Goal: Information Seeking & Learning: Learn about a topic

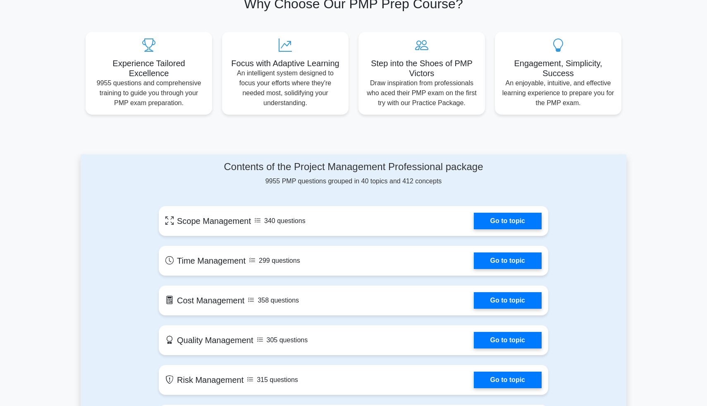
scroll to position [283, 0]
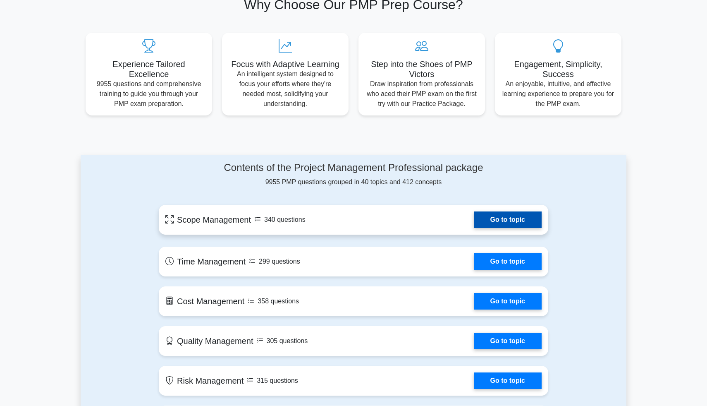
click at [519, 220] on link "Go to topic" at bounding box center [508, 219] width 68 height 17
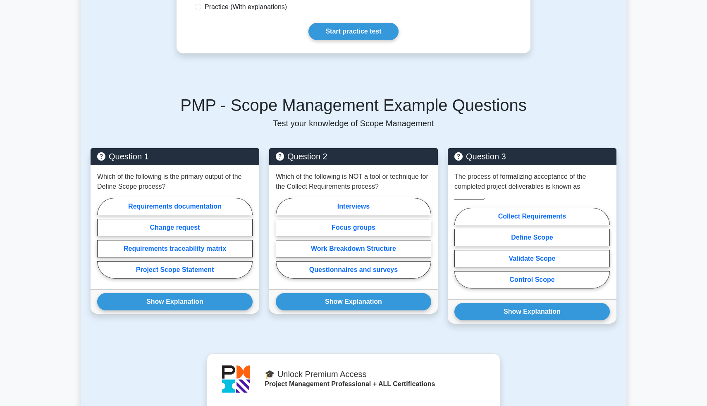
scroll to position [288, 0]
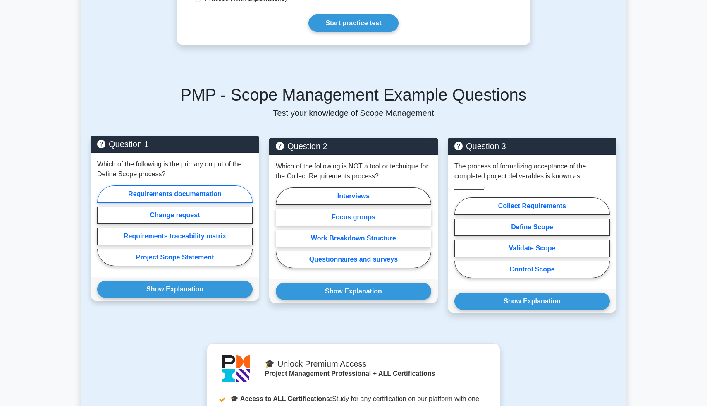
click at [234, 192] on label "Requirements documentation" at bounding box center [175, 193] width 156 height 17
click at [103, 225] on input "Requirements documentation" at bounding box center [99, 227] width 5 height 5
radio input "true"
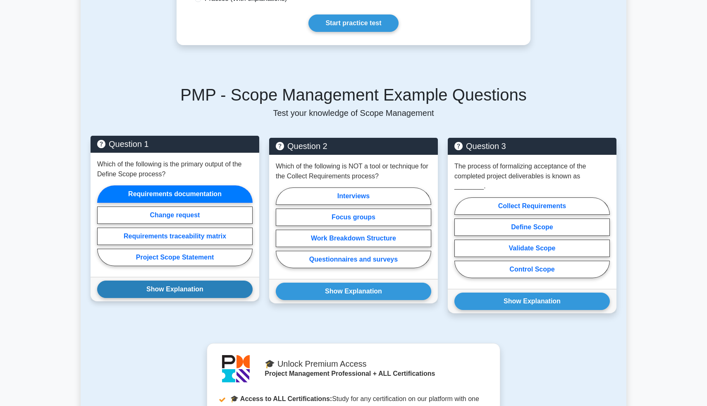
click at [229, 294] on button "Show Explanation" at bounding box center [175, 288] width 156 height 17
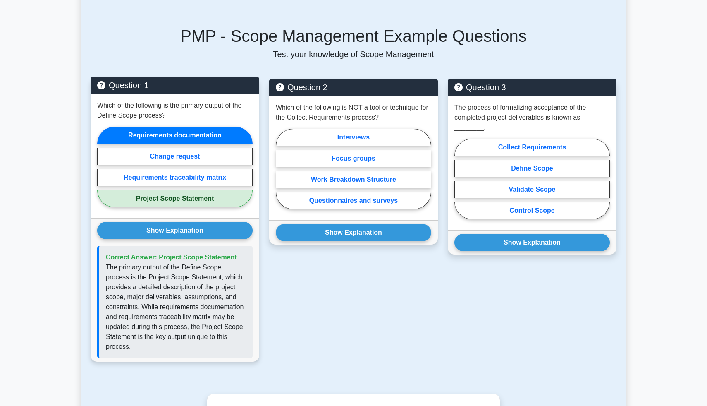
scroll to position [348, 0]
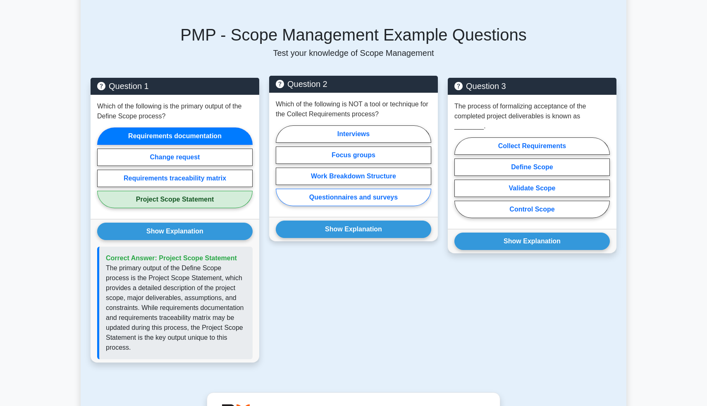
click at [380, 202] on label "Questionnaires and surveys" at bounding box center [354, 197] width 156 height 17
click at [281, 171] on input "Questionnaires and surveys" at bounding box center [278, 167] width 5 height 5
radio input "true"
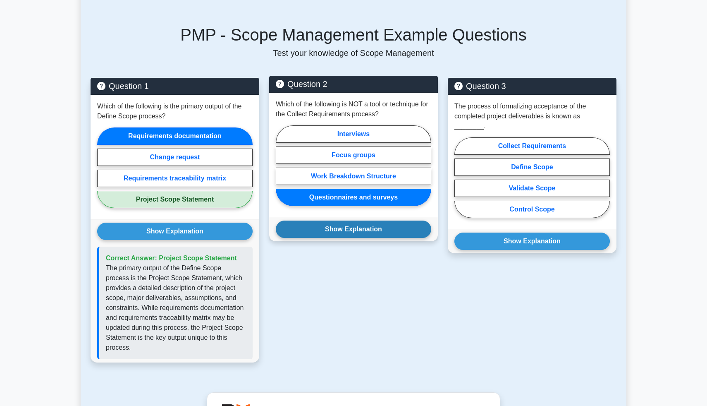
click at [379, 231] on button "Show Explanation" at bounding box center [354, 228] width 156 height 17
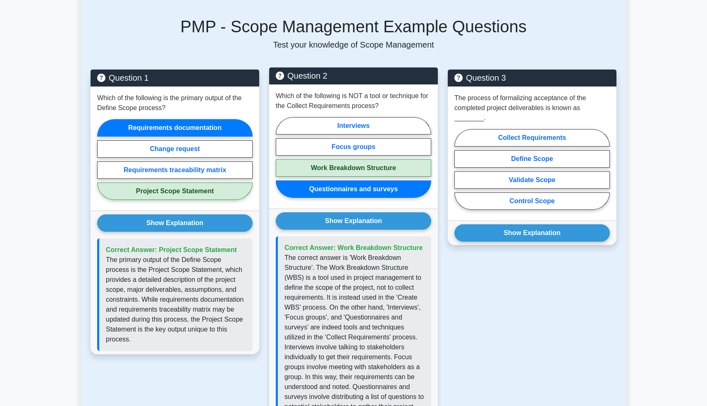
scroll to position [335, 0]
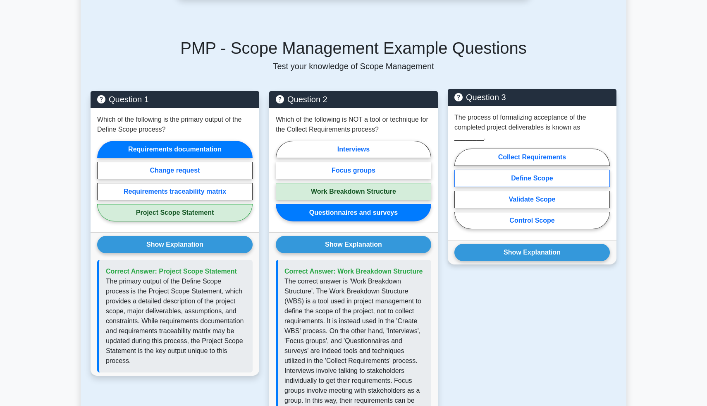
click at [539, 177] on label "Define Scope" at bounding box center [533, 178] width 156 height 17
click at [460, 189] on input "Define Scope" at bounding box center [457, 191] width 5 height 5
radio input "true"
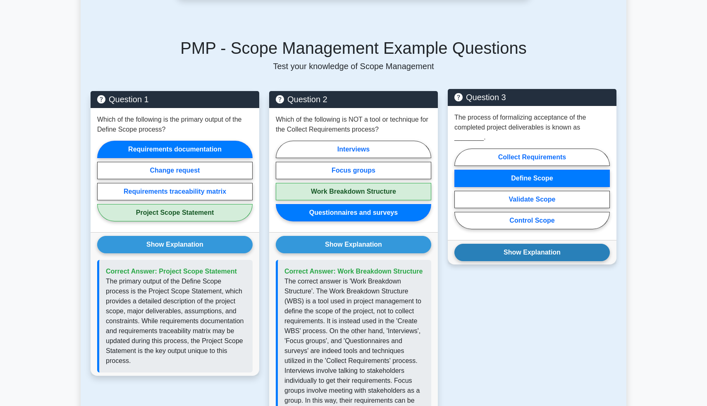
click at [558, 254] on button "Show Explanation" at bounding box center [533, 252] width 156 height 17
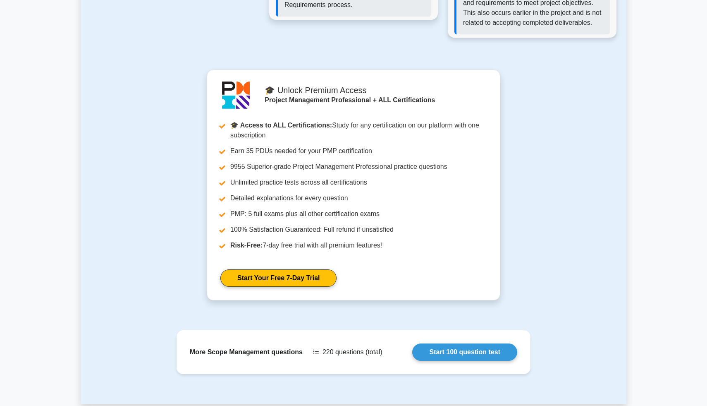
scroll to position [802, 0]
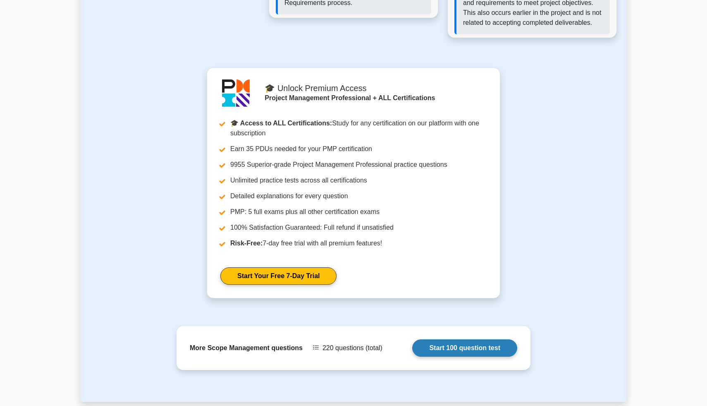
click at [475, 354] on link "Start 100 question test" at bounding box center [464, 347] width 105 height 17
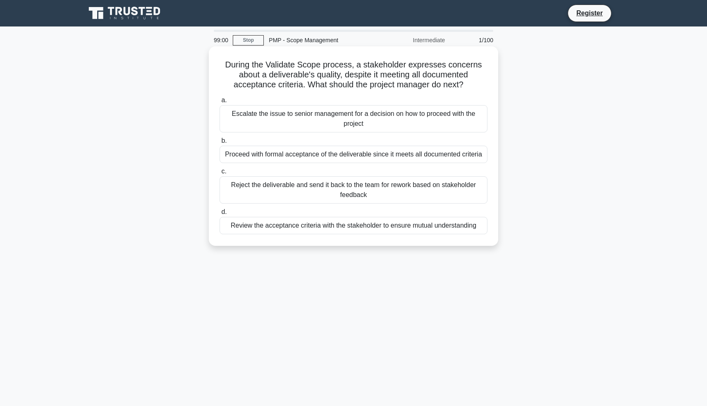
click at [280, 153] on div "Proceed with formal acceptance of the deliverable since it meets all documented…" at bounding box center [354, 154] width 268 height 17
click at [220, 144] on input "b. Proceed with formal acceptance of the deliverable since it meets all documen…" at bounding box center [220, 140] width 0 height 5
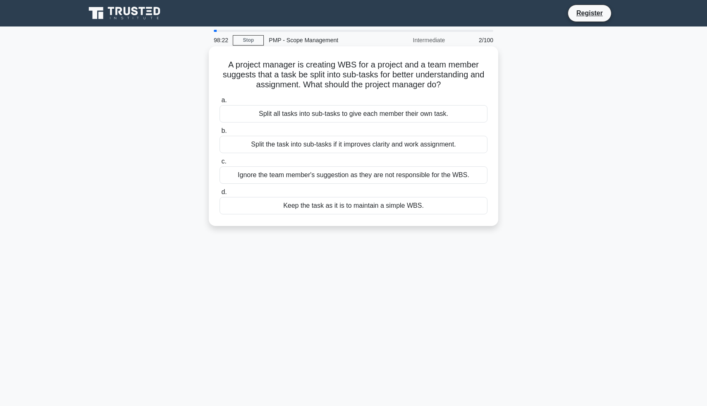
click at [318, 208] on div "Keep the task as it is to maintain a simple WBS." at bounding box center [354, 205] width 268 height 17
click at [220, 195] on input "d. Keep the task as it is to maintain a simple WBS." at bounding box center [220, 191] width 0 height 5
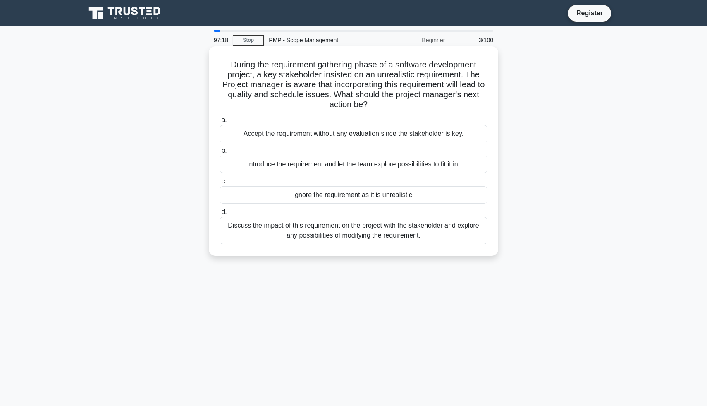
click at [324, 231] on div "Discuss the impact of this requirement on the project with the stakeholder and …" at bounding box center [354, 230] width 268 height 27
click at [220, 215] on input "d. Discuss the impact of this requirement on the project with the stakeholder a…" at bounding box center [220, 211] width 0 height 5
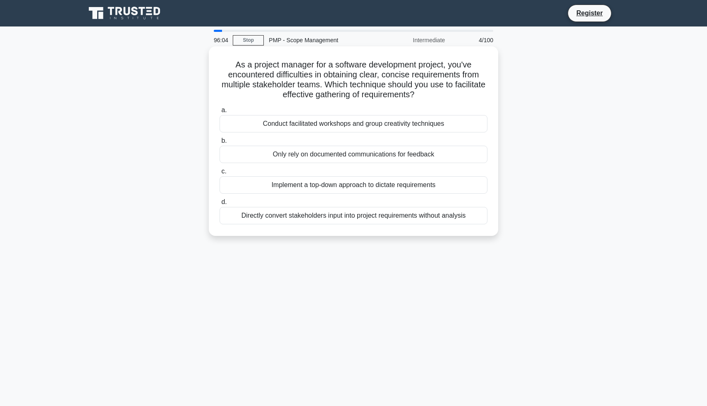
click at [348, 125] on div "Conduct facilitated workshops and group creativity techniques" at bounding box center [354, 123] width 268 height 17
click at [220, 113] on input "a. Conduct facilitated workshops and group creativity techniques" at bounding box center [220, 110] width 0 height 5
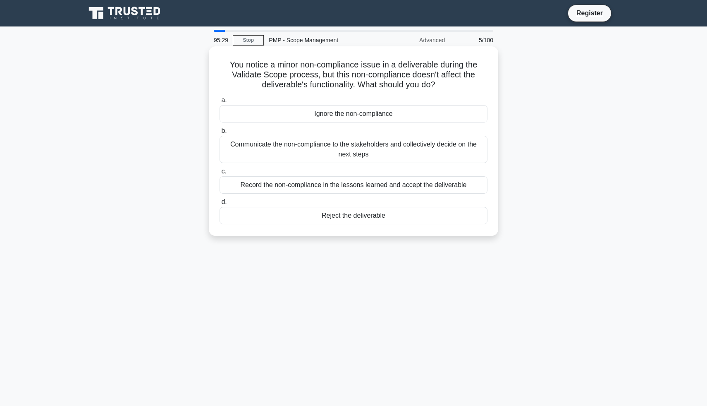
click at [311, 185] on div "Record the non-compliance in the lessons learned and accept the deliverable" at bounding box center [354, 184] width 268 height 17
click at [220, 174] on input "c. Record the non-compliance in the lessons learned and accept the deliverable" at bounding box center [220, 171] width 0 height 5
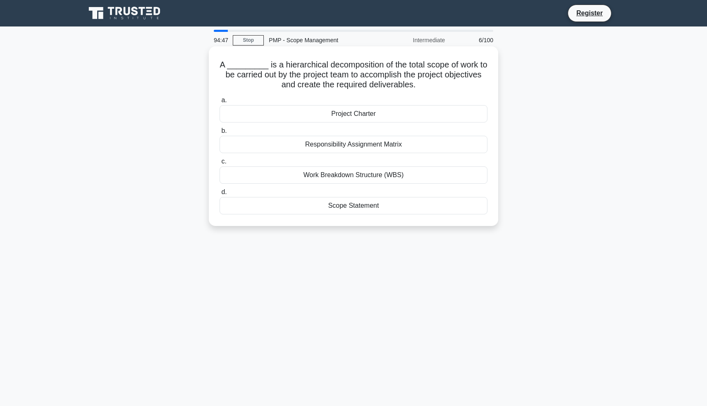
click at [385, 206] on div "Scope Statement" at bounding box center [354, 205] width 268 height 17
click at [220, 195] on input "d. Scope Statement" at bounding box center [220, 191] width 0 height 5
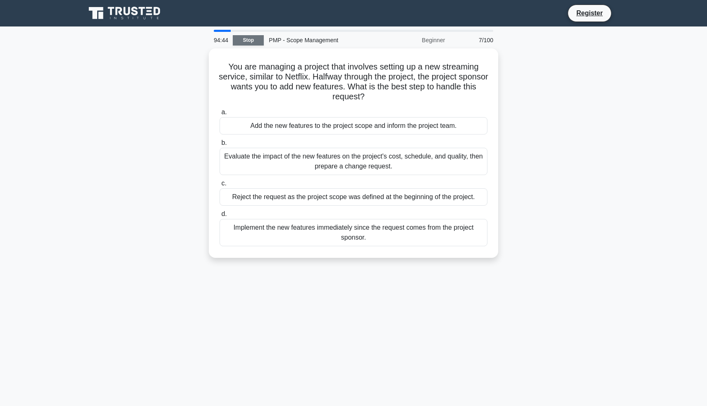
click at [256, 43] on link "Stop" at bounding box center [248, 40] width 31 height 10
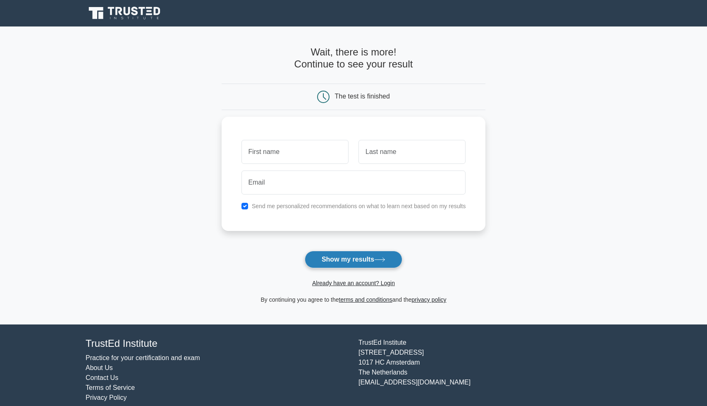
click at [324, 260] on button "Show my results" at bounding box center [354, 259] width 98 height 17
click at [234, 253] on form "Wait, there is more! Continue to see your result The test is finished and the" at bounding box center [354, 175] width 264 height 258
